Goal: Information Seeking & Learning: Learn about a topic

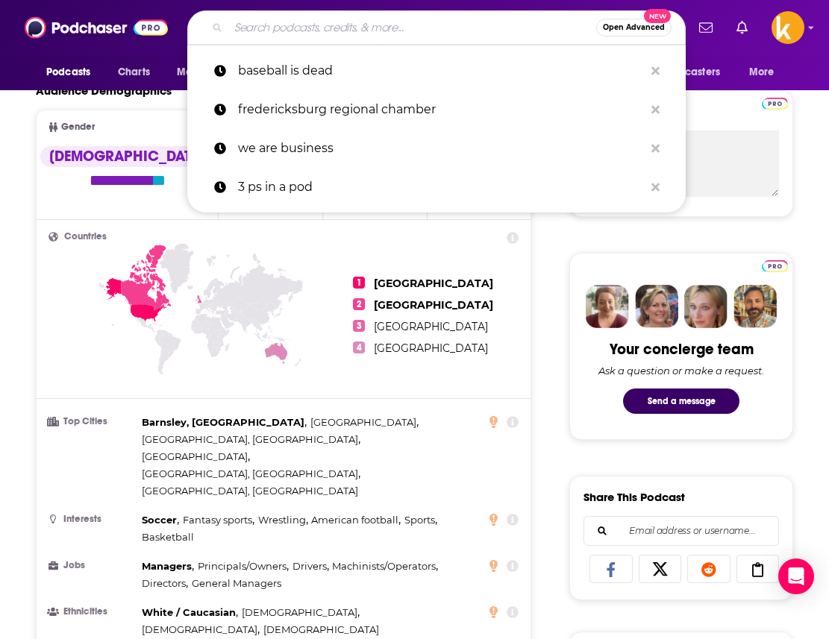
click at [377, 28] on input "Search podcasts, credits, & more..." at bounding box center [412, 28] width 368 height 24
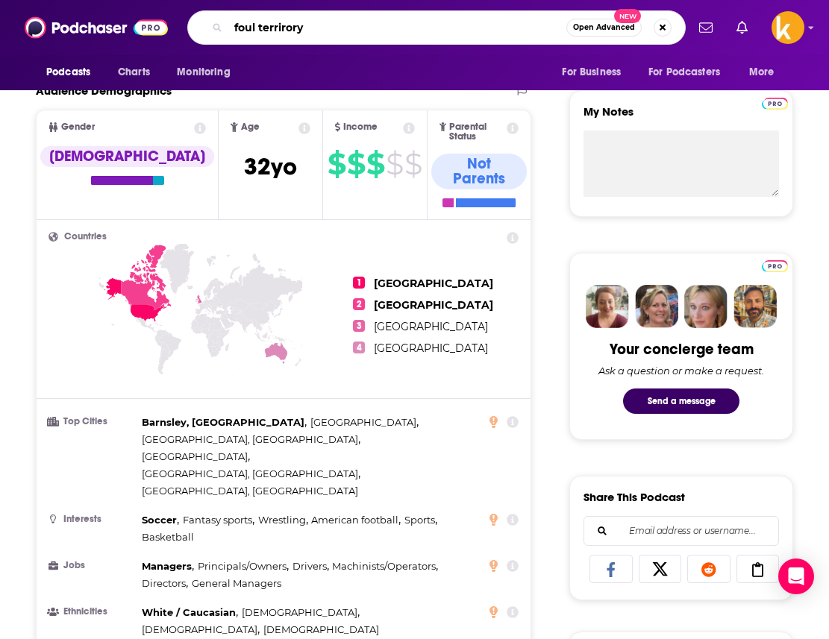
click at [268, 27] on input "foul terrirory" at bounding box center [397, 28] width 338 height 24
type input "foul territory"
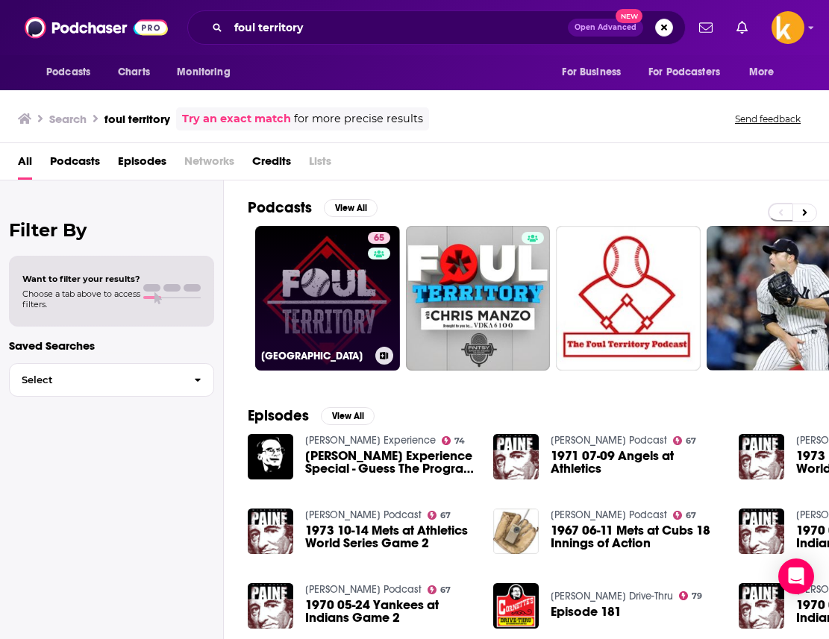
click at [347, 281] on link "65 [GEOGRAPHIC_DATA]" at bounding box center [327, 298] width 145 height 145
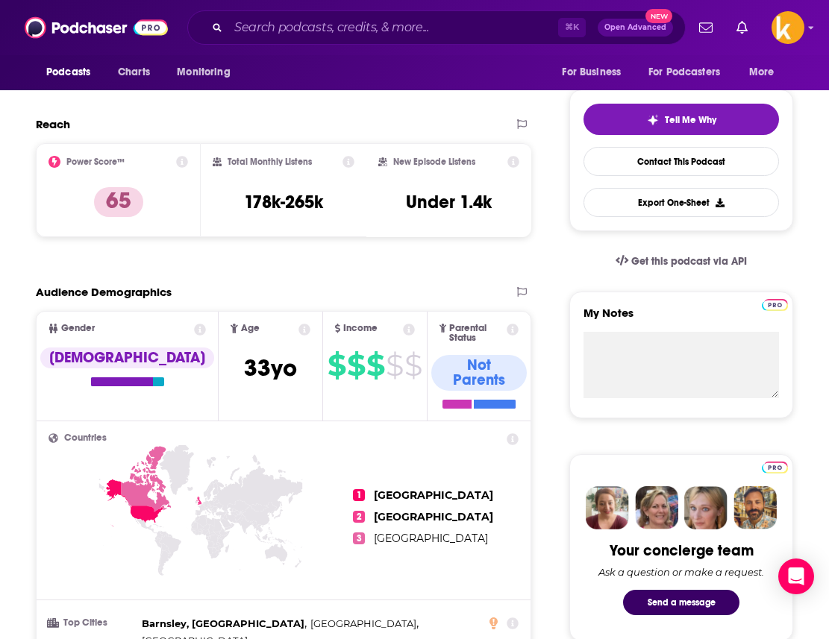
scroll to position [318, 0]
